Goal: Find specific page/section: Find specific page/section

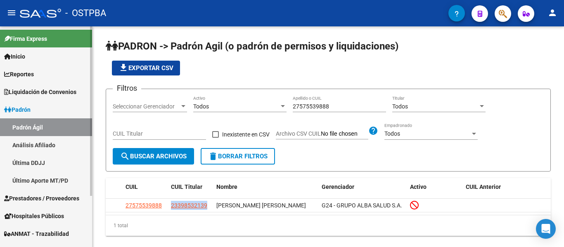
scroll to position [66, 0]
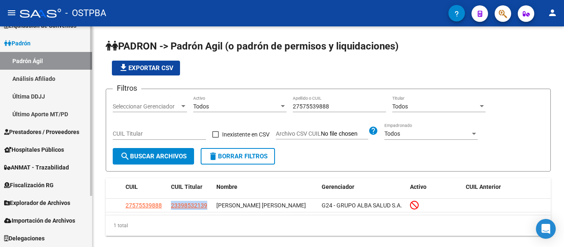
click at [53, 205] on span "Explorador de Archivos" at bounding box center [37, 203] width 66 height 9
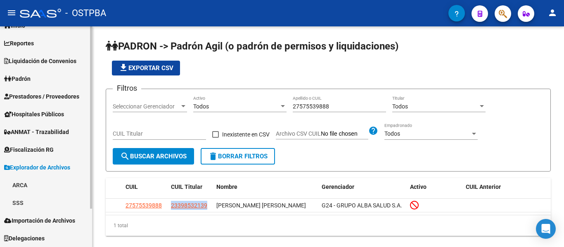
scroll to position [31, 0]
click at [58, 186] on link "ARCA" at bounding box center [46, 185] width 92 height 18
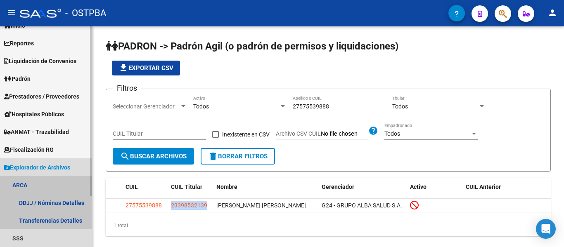
click at [54, 181] on link "ARCA" at bounding box center [46, 185] width 92 height 18
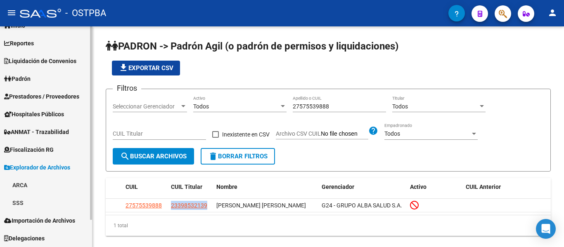
click at [40, 199] on link "SSS" at bounding box center [46, 203] width 92 height 18
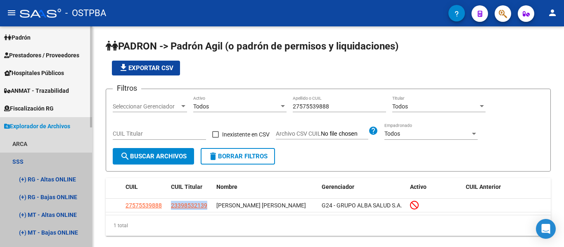
drag, startPoint x: 42, startPoint y: 161, endPoint x: 38, endPoint y: 140, distance: 21.5
click at [42, 161] on link "SSS" at bounding box center [46, 162] width 92 height 18
click at [38, 140] on link "ARCA" at bounding box center [46, 144] width 92 height 18
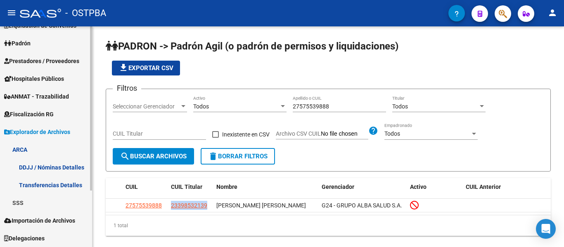
scroll to position [66, 0]
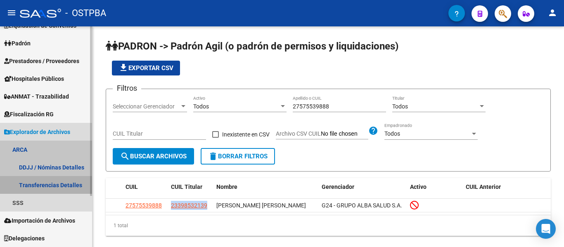
click at [58, 180] on link "Transferencias Detalles" at bounding box center [46, 185] width 92 height 18
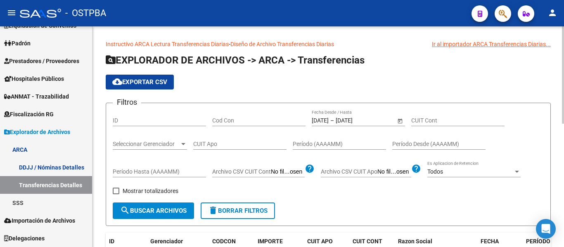
click at [224, 121] on input "Cod Con" at bounding box center [258, 120] width 93 height 7
drag, startPoint x: 236, startPoint y: 116, endPoint x: 194, endPoint y: 116, distance: 42.1
click at [194, 116] on div "Filtros ID SEO Cod Con [DATE] [DATE] – [DATE] [DATE] Fecha Desde / Hasta CUIT C…" at bounding box center [328, 156] width 431 height 93
drag, startPoint x: 230, startPoint y: 119, endPoint x: 167, endPoint y: 121, distance: 63.2
click at [167, 121] on div "Filtros ID SEO Cod Con [DATE] [DATE] – [DATE] [DATE] Fecha Desde / Hasta CUIT C…" at bounding box center [328, 156] width 431 height 93
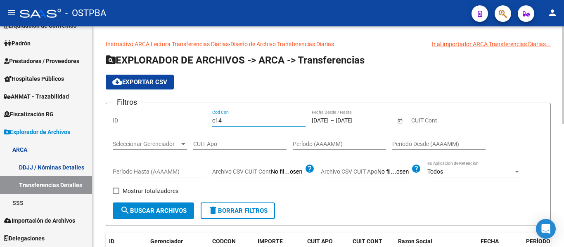
type input "c14"
click at [185, 202] on div "Filtros ID c14 Cod Con [DATE] [DATE] – [DATE] [DATE] Fecha Desde / Hasta CUIT C…" at bounding box center [328, 156] width 431 height 93
click at [185, 204] on button "search Buscar Archivos" at bounding box center [153, 211] width 81 height 17
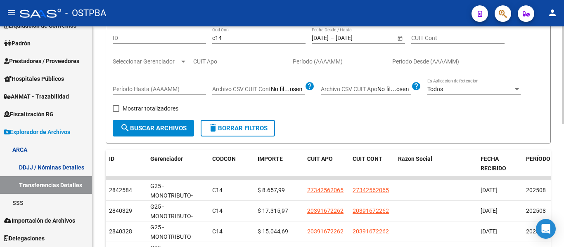
scroll to position [124, 0]
